Goal: Use online tool/utility: Utilize a website feature to perform a specific function

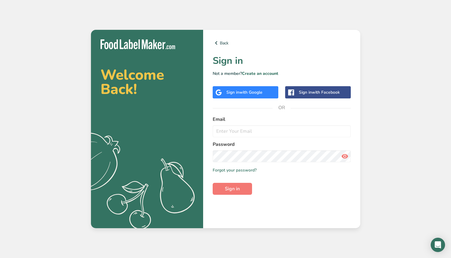
click at [271, 92] on div "Sign in with Google" at bounding box center [246, 92] width 66 height 12
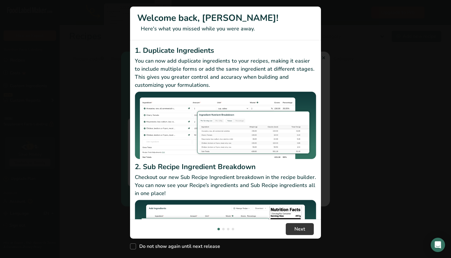
click at [320, 40] on header "Welcome back, [PERSON_NAME]! Here's what you missed while you were away." at bounding box center [225, 24] width 191 height 34
click at [345, 83] on div "New Features" at bounding box center [225, 129] width 451 height 258
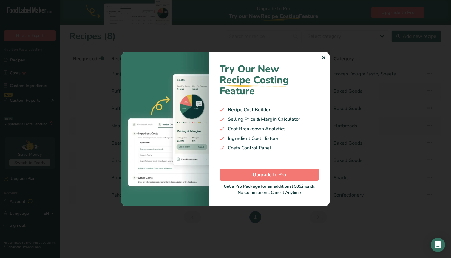
click at [326, 61] on div "Try Our New Recipe Costing .a-29{fill:none;stroke-linecap:round;stroke-width:3p…" at bounding box center [269, 129] width 121 height 155
click at [324, 58] on div "✕" at bounding box center [324, 58] width 4 height 7
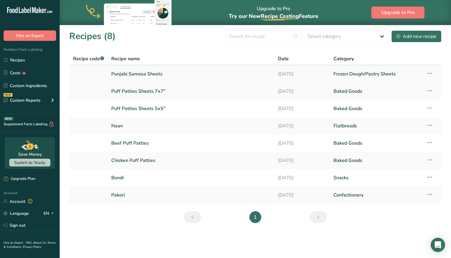
click at [272, 68] on td "Punjabi Samosa Sheets" at bounding box center [191, 73] width 167 height 17
click at [158, 71] on link "Punjabi Samosa Sheets" at bounding box center [191, 74] width 160 height 13
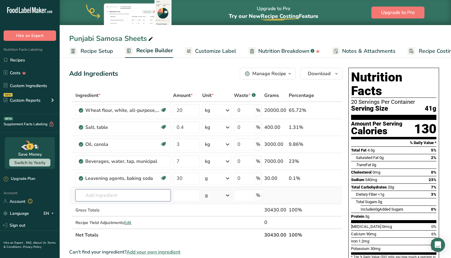
click at [115, 196] on input "text" at bounding box center [123, 196] width 95 height 12
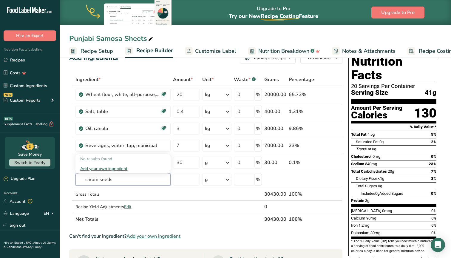
scroll to position [15, 0]
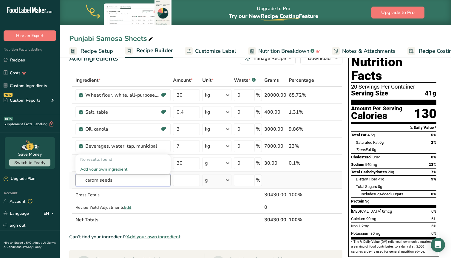
click at [136, 179] on input "carom seeds" at bounding box center [123, 180] width 95 height 12
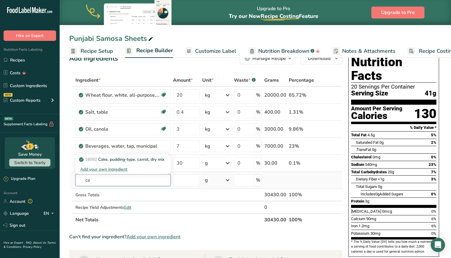
type input "c"
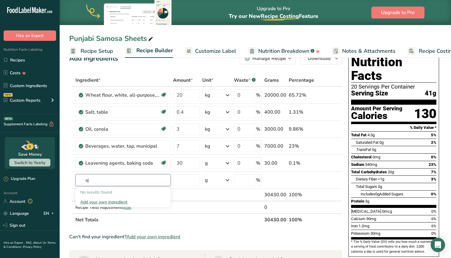
type input "a"
type input "c"
click at [245, 222] on th "Net Totals" at bounding box center [168, 219] width 189 height 13
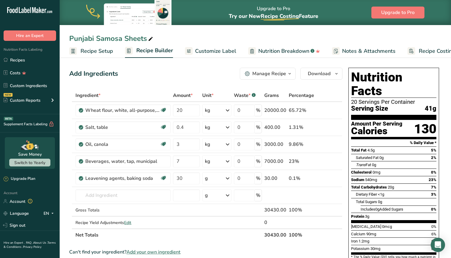
scroll to position [0, 0]
